Goal: Information Seeking & Learning: Learn about a topic

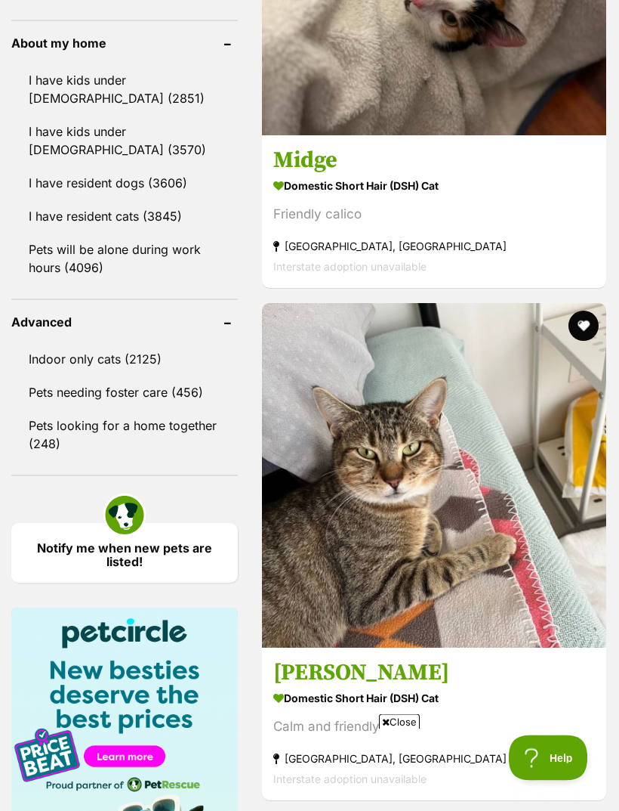
scroll to position [1876, 0]
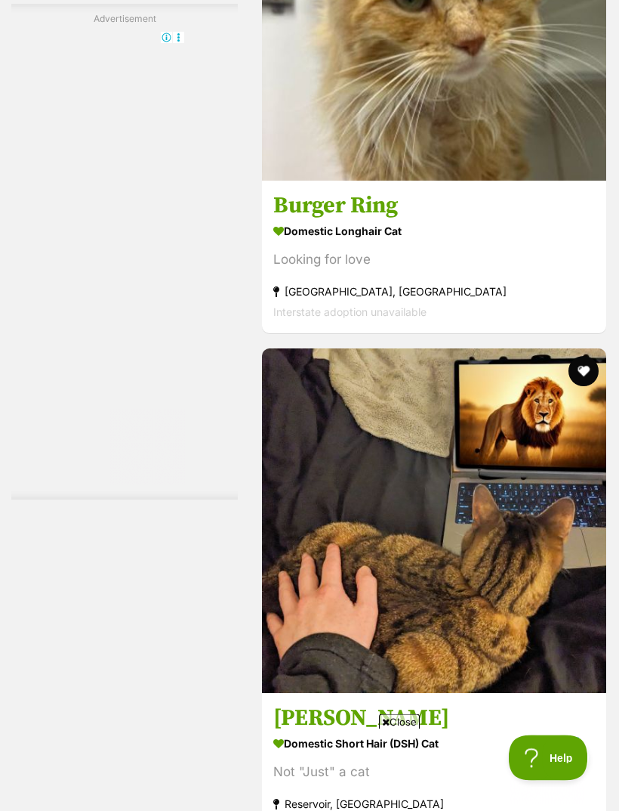
scroll to position [4655, 0]
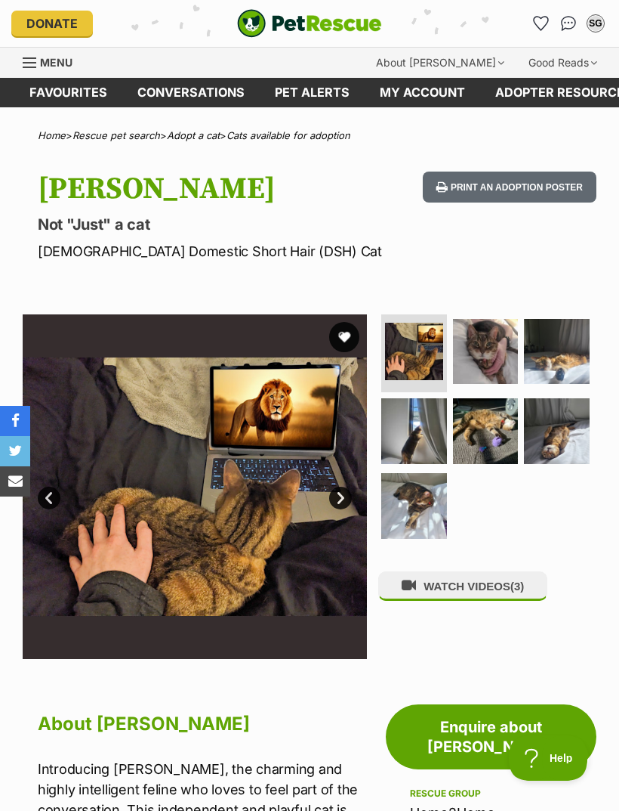
click at [419, 502] on img at bounding box center [415, 506] width 66 height 66
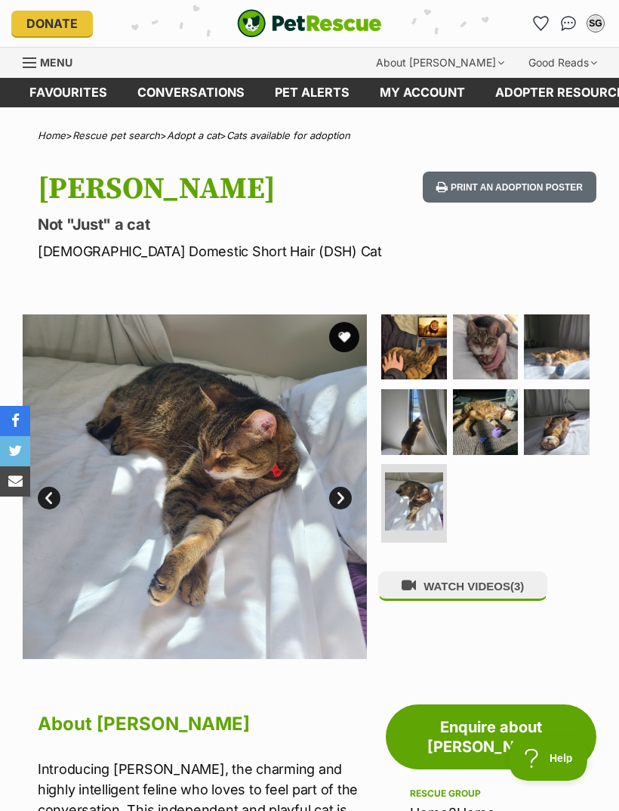
click at [496, 341] on img at bounding box center [486, 347] width 66 height 66
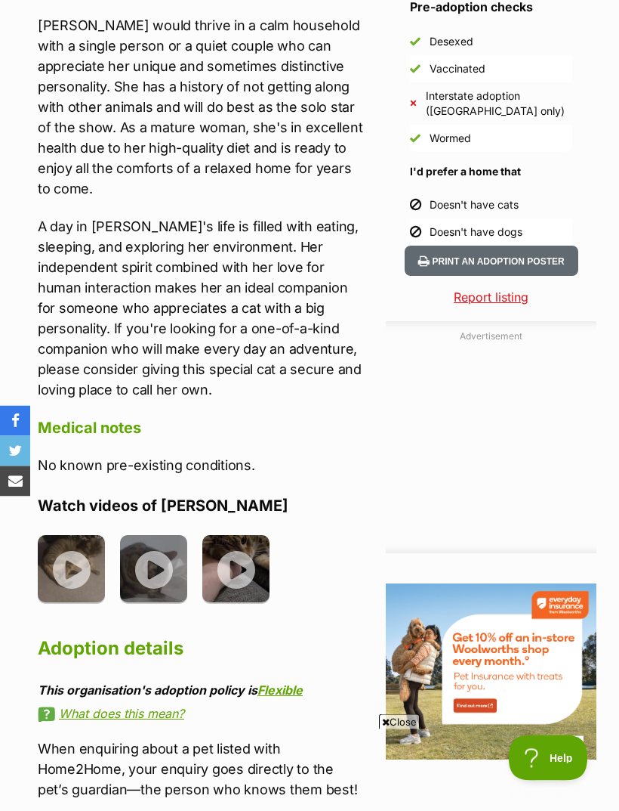
scroll to position [1367, 0]
click at [78, 535] on img at bounding box center [71, 568] width 67 height 67
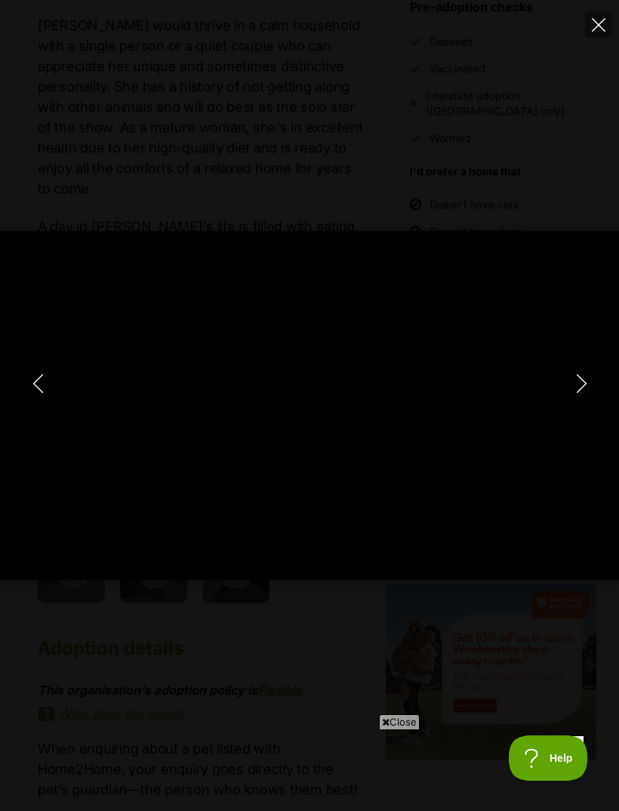
type input "100"
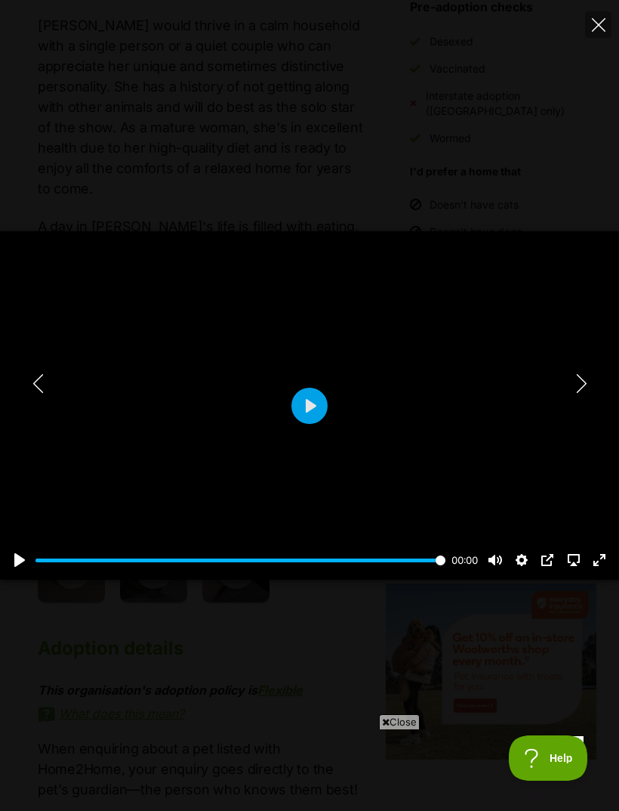
click at [587, 393] on icon "Next" at bounding box center [582, 383] width 19 height 19
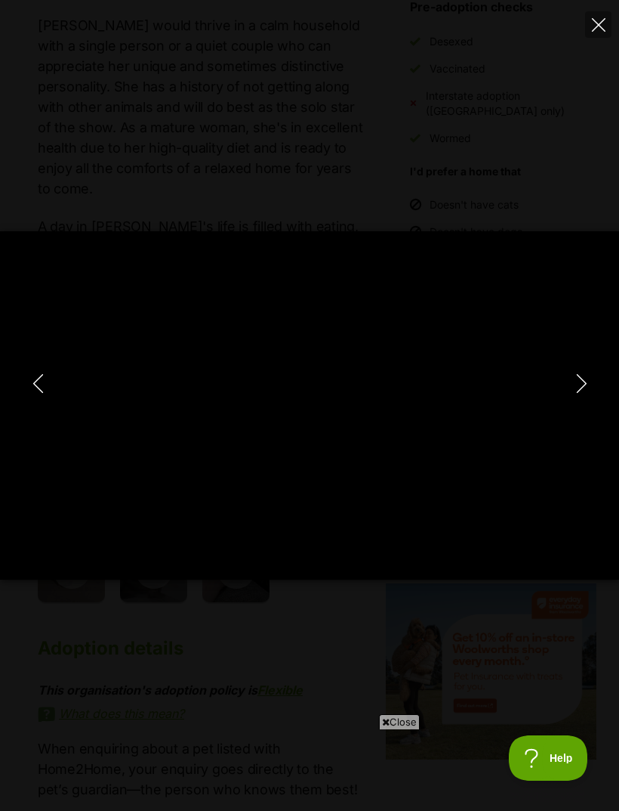
scroll to position [0, 0]
type input "100"
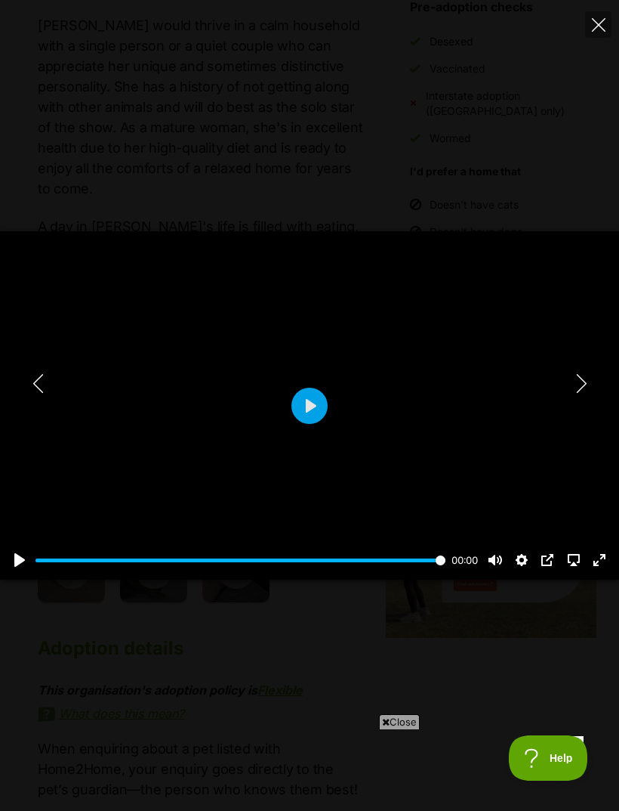
click at [582, 393] on icon "Next" at bounding box center [582, 383] width 19 height 19
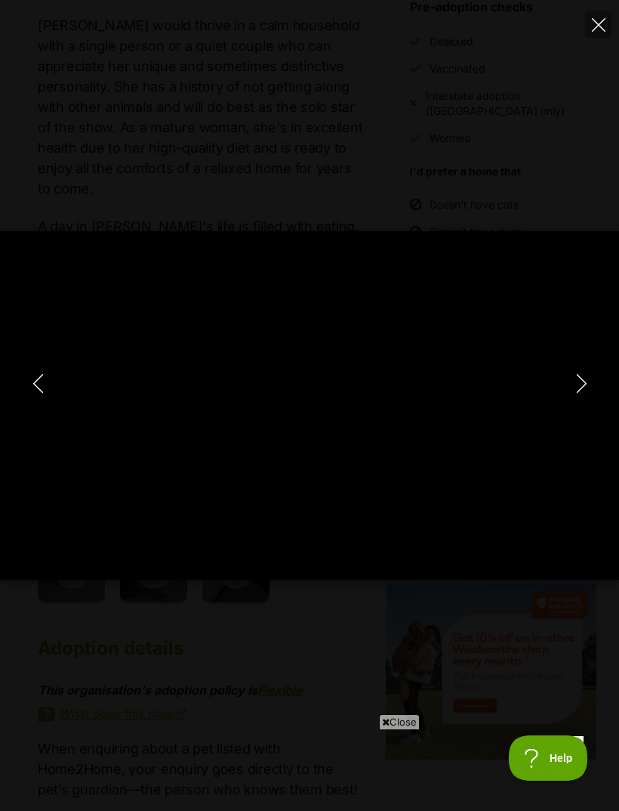
click at [601, 35] on button "Close" at bounding box center [598, 24] width 26 height 26
type input "12.17"
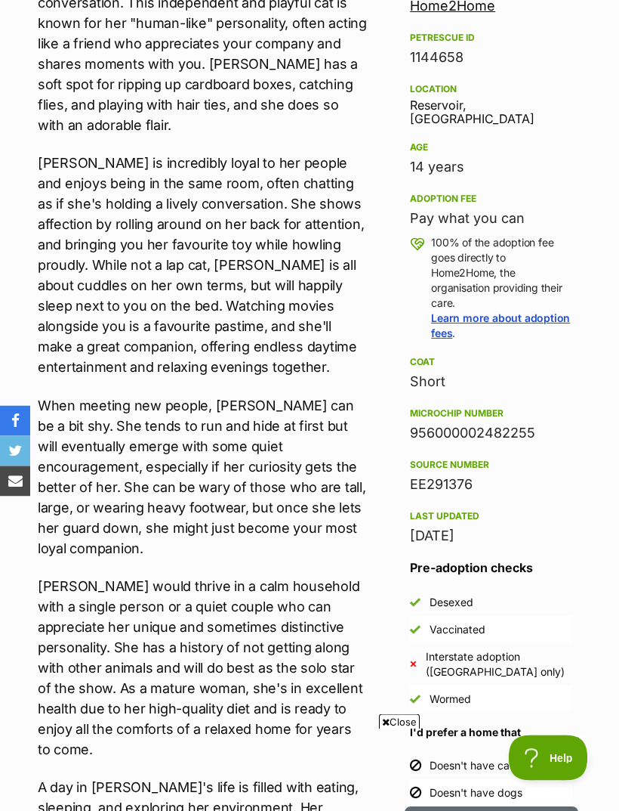
scroll to position [769, 0]
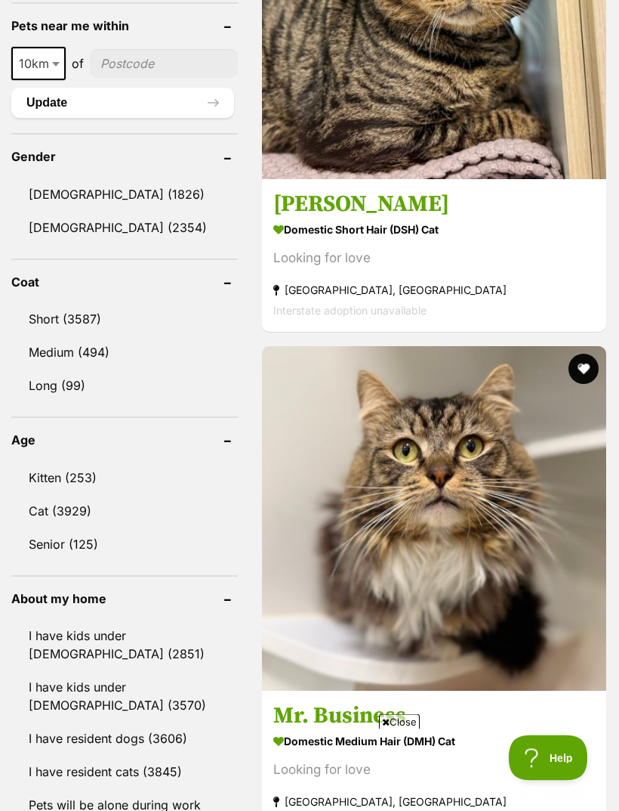
scroll to position [1651, 0]
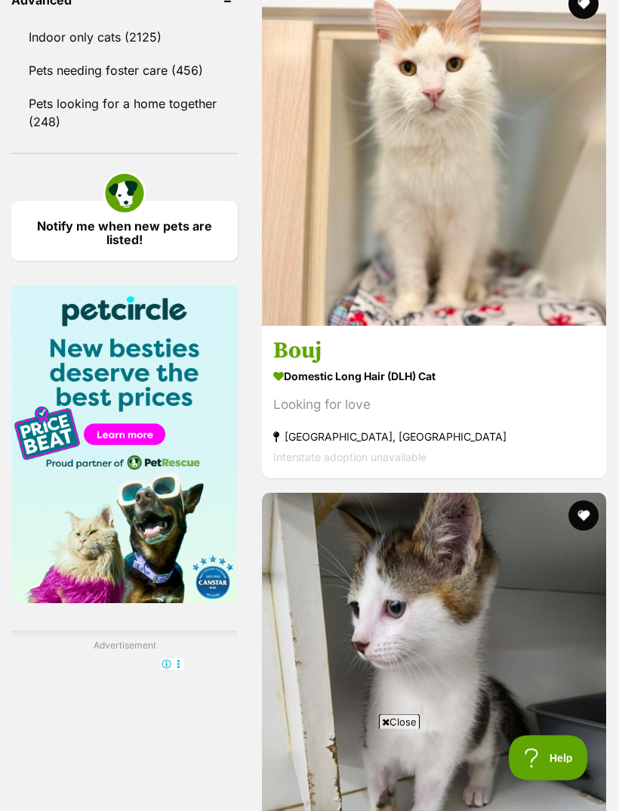
scroll to position [2198, 0]
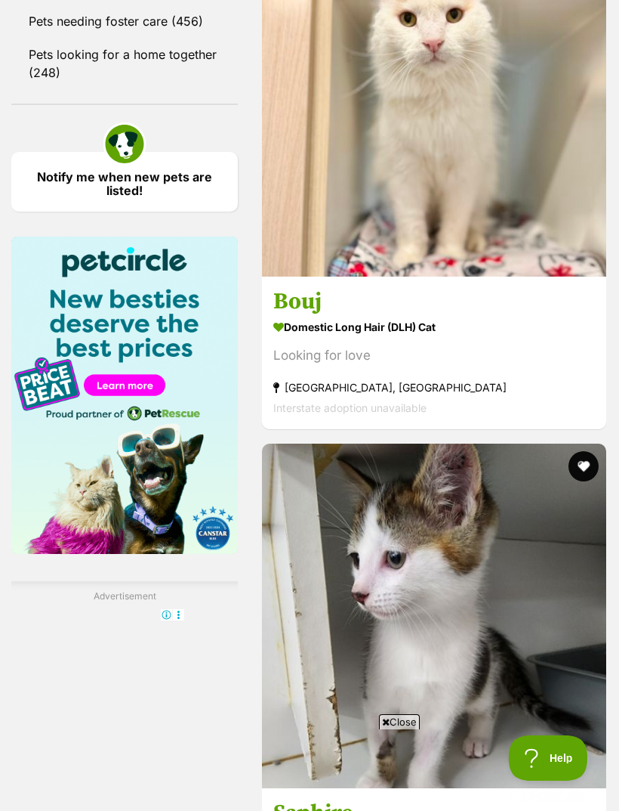
scroll to position [0, 0]
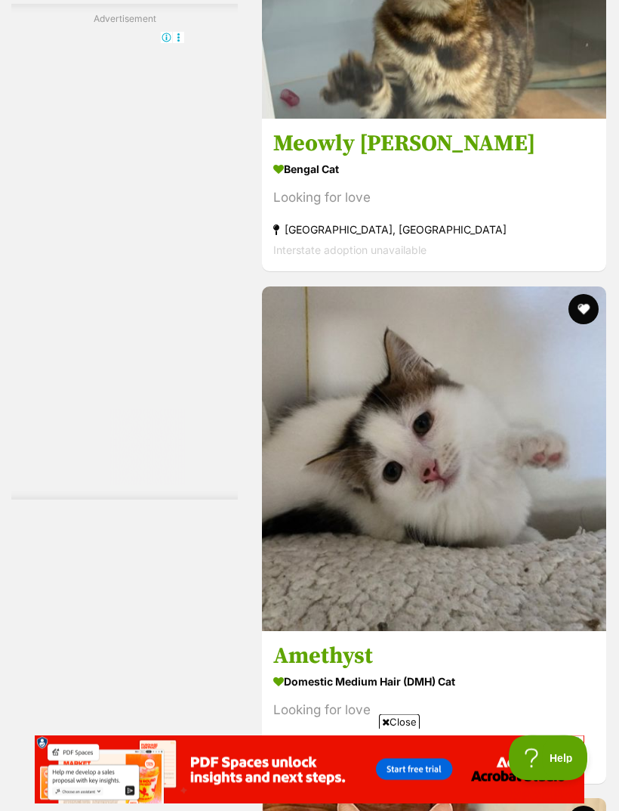
scroll to position [4756, 0]
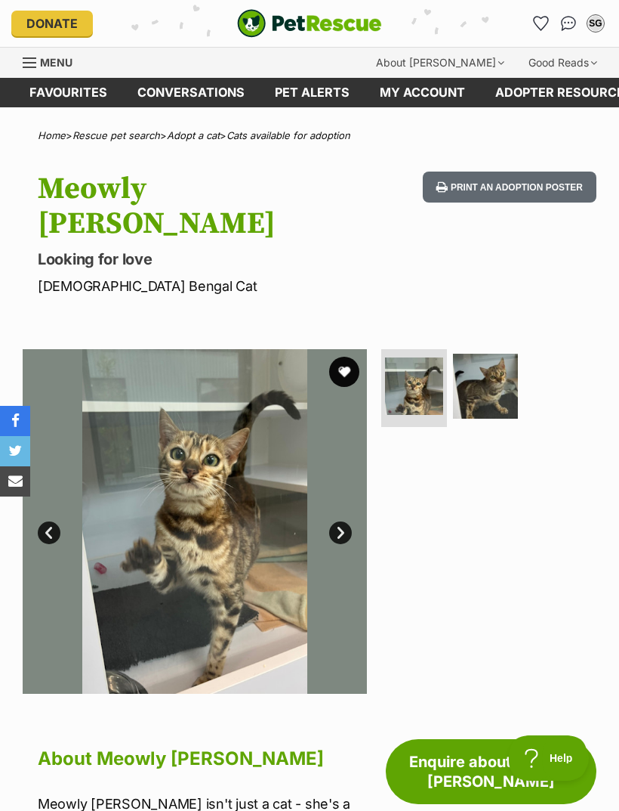
click at [496, 357] on img at bounding box center [486, 387] width 66 height 66
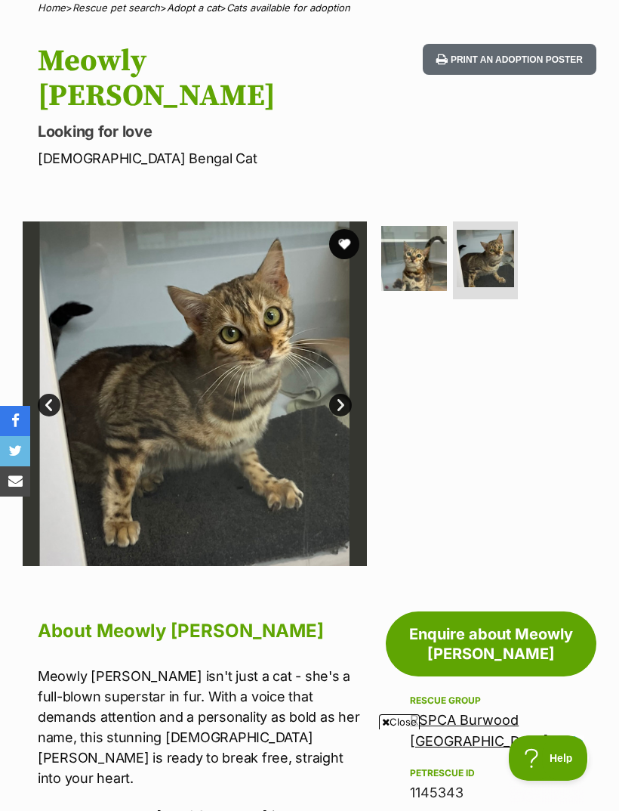
scroll to position [117, 0]
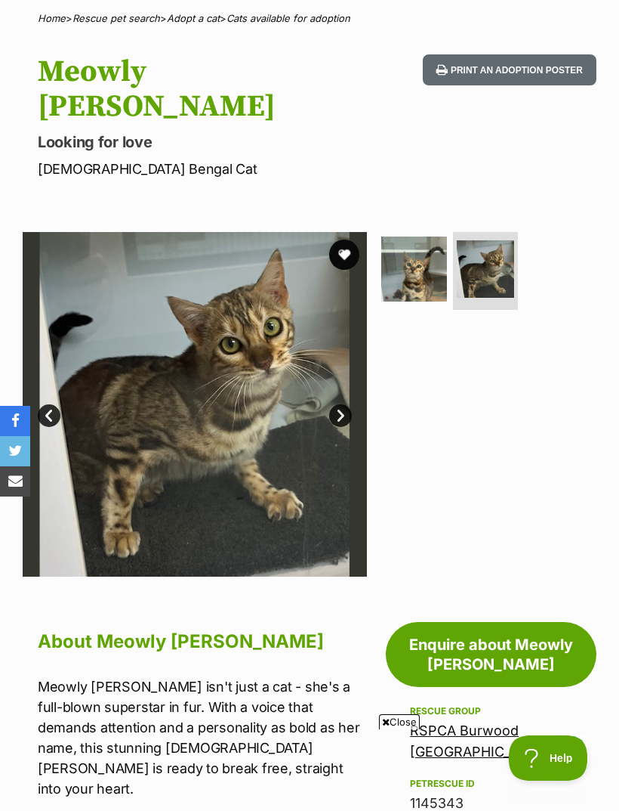
click at [494, 240] on img at bounding box center [486, 269] width 58 height 58
click at [424, 238] on img at bounding box center [415, 269] width 66 height 66
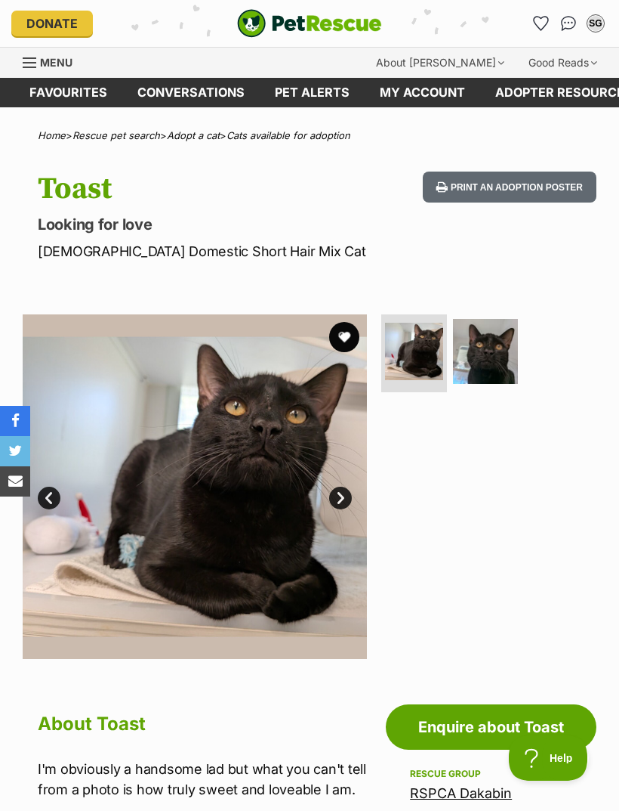
click at [507, 363] on img at bounding box center [486, 352] width 66 height 66
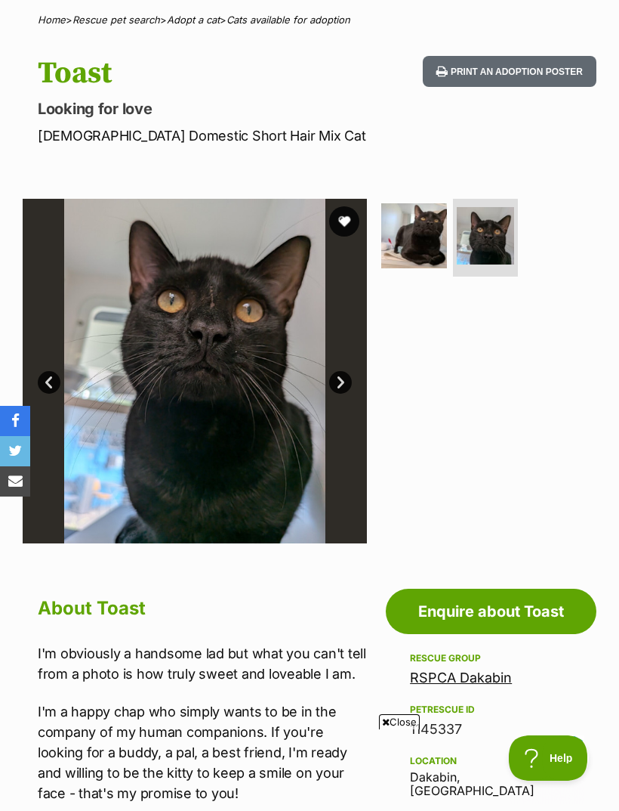
scroll to position [108, 0]
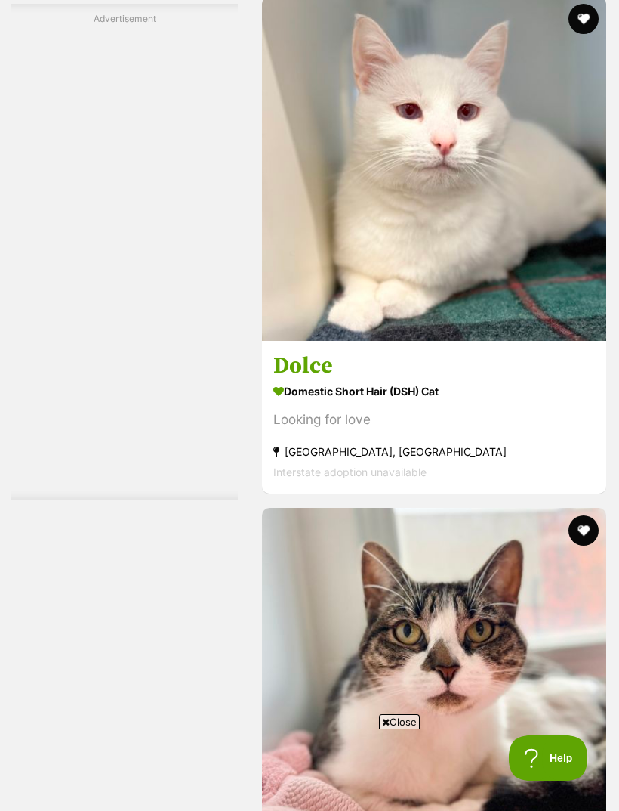
scroll to position [2930, 0]
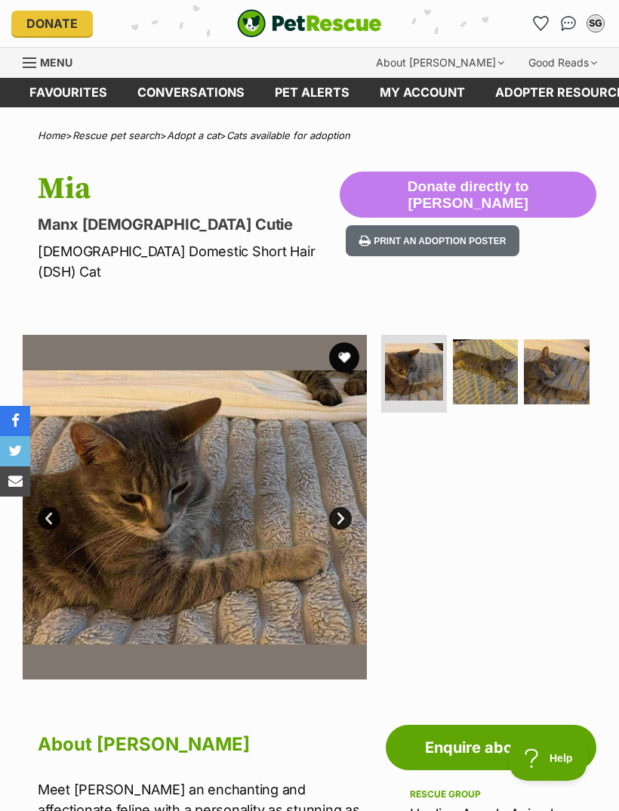
click at [507, 353] on img at bounding box center [486, 372] width 66 height 66
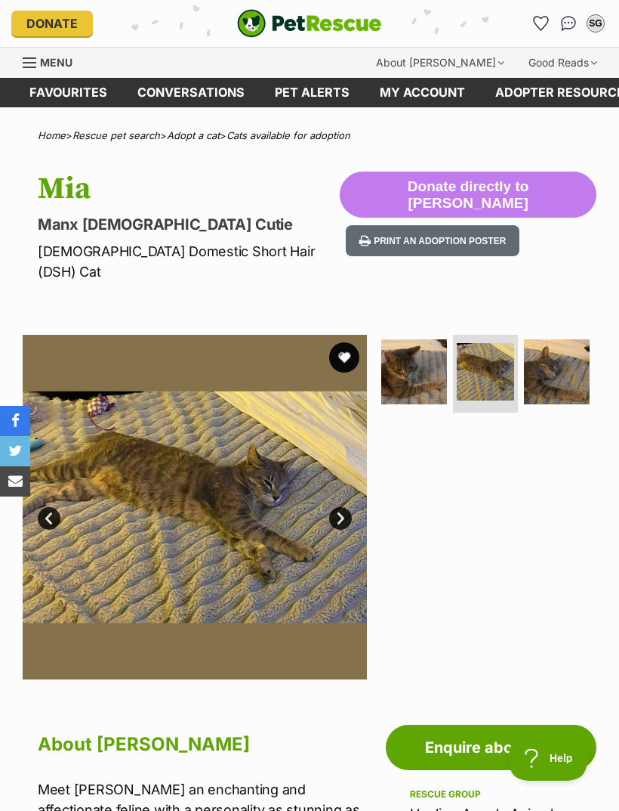
click at [570, 351] on img at bounding box center [557, 372] width 66 height 66
